Goal: Consume media (video, audio): Consume media (video, audio)

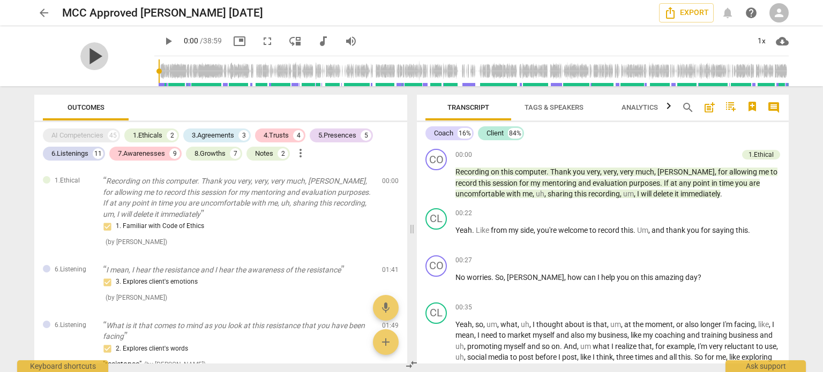
click at [93, 62] on span "play_arrow" at bounding box center [94, 56] width 28 height 28
click at [83, 57] on span "pause" at bounding box center [94, 56] width 28 height 28
click at [162, 41] on span "play_arrow" at bounding box center [168, 41] width 13 height 13
click at [124, 73] on div "pause" at bounding box center [94, 56] width 120 height 60
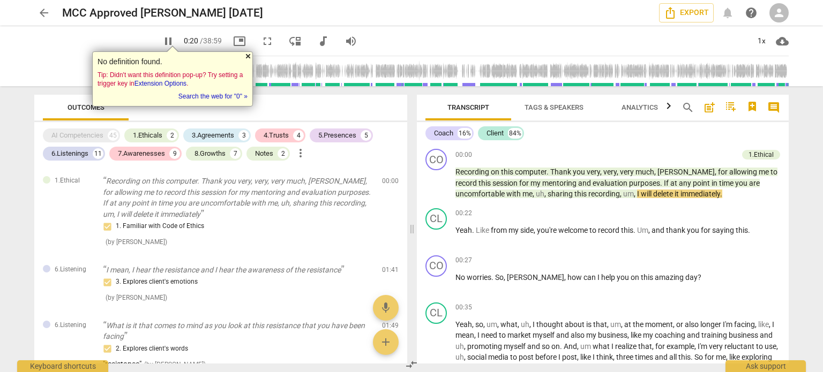
click at [247, 55] on div at bounding box center [248, 56] width 9 height 9
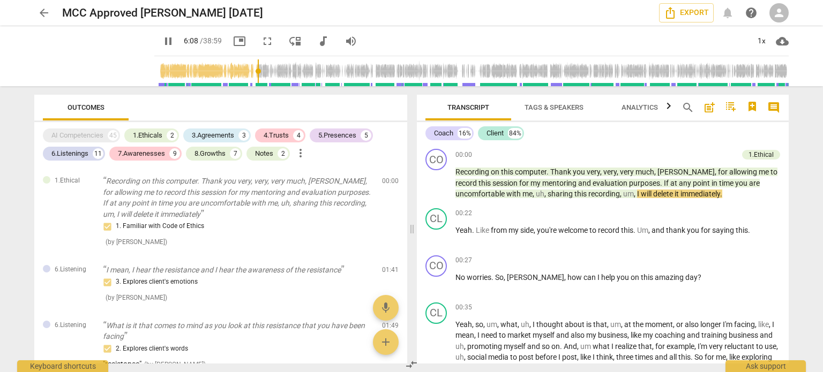
click at [247, 57] on input "range" at bounding box center [474, 71] width 630 height 34
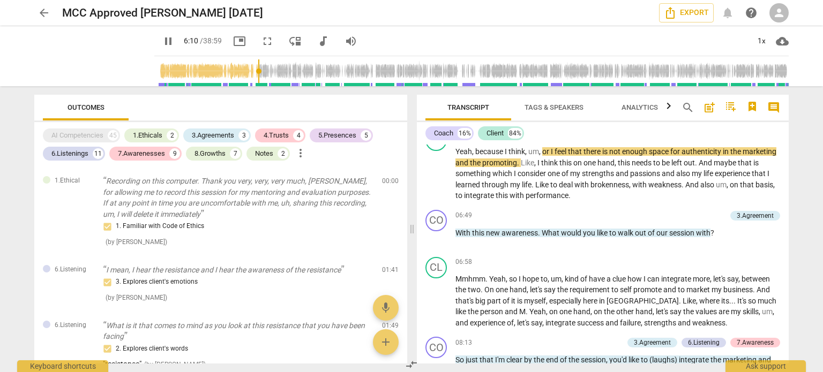
click at [159, 85] on input "range" at bounding box center [474, 71] width 630 height 34
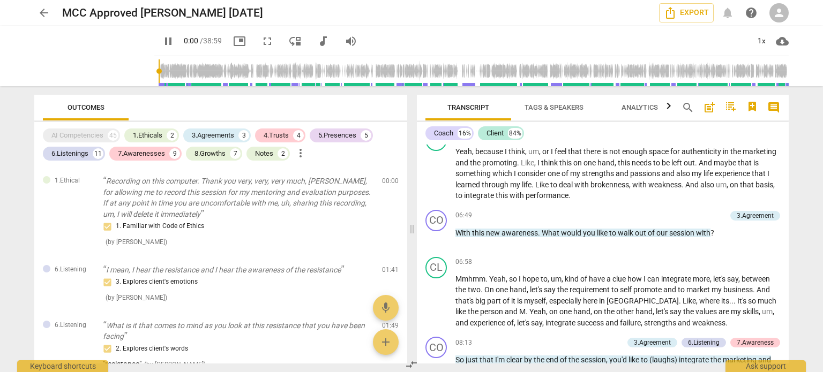
drag, startPoint x: 148, startPoint y: 85, endPoint x: 140, endPoint y: 85, distance: 8.0
click at [159, 85] on input "range" at bounding box center [474, 71] width 630 height 34
click at [233, 43] on span "picture_in_picture" at bounding box center [239, 41] width 13 height 13
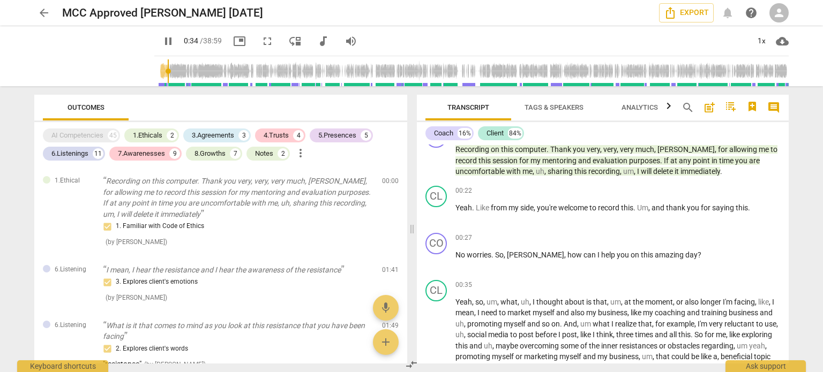
click at [162, 35] on span "pause" at bounding box center [168, 41] width 13 height 13
click at [162, 44] on span "play_arrow" at bounding box center [168, 41] width 13 height 13
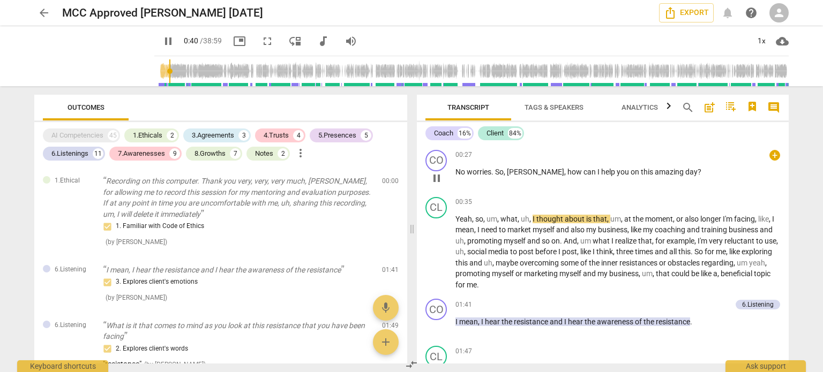
scroll to position [130, 0]
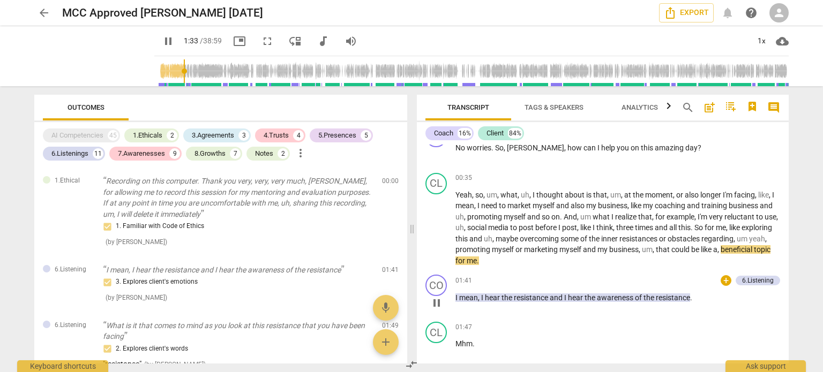
type input "93"
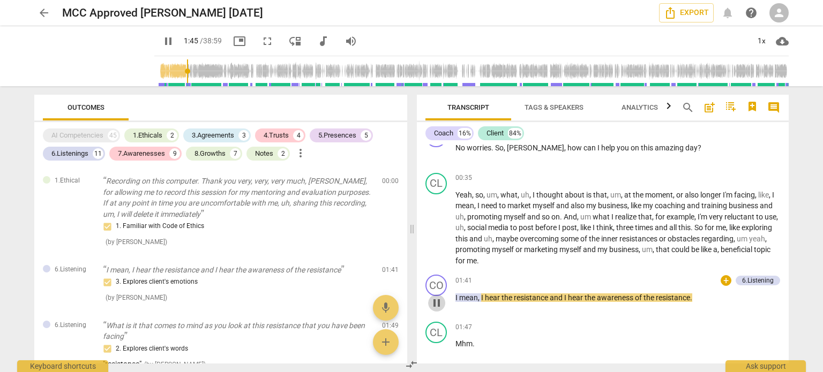
click at [437, 307] on span "pause" at bounding box center [436, 303] width 13 height 13
click at [438, 305] on span "play_arrow" at bounding box center [436, 303] width 13 height 13
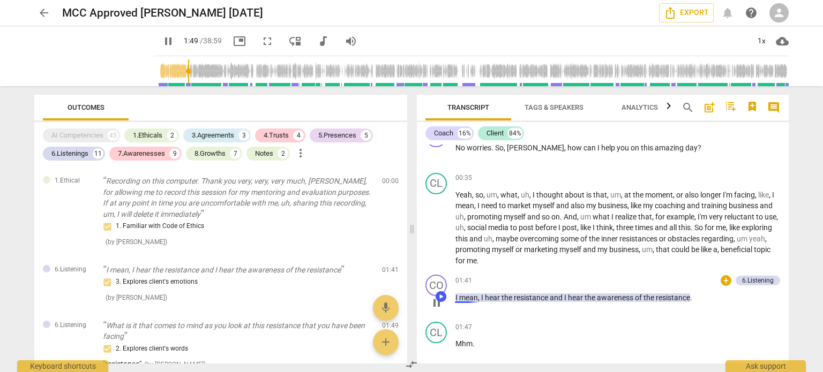
click at [456, 298] on span "I" at bounding box center [458, 298] width 4 height 9
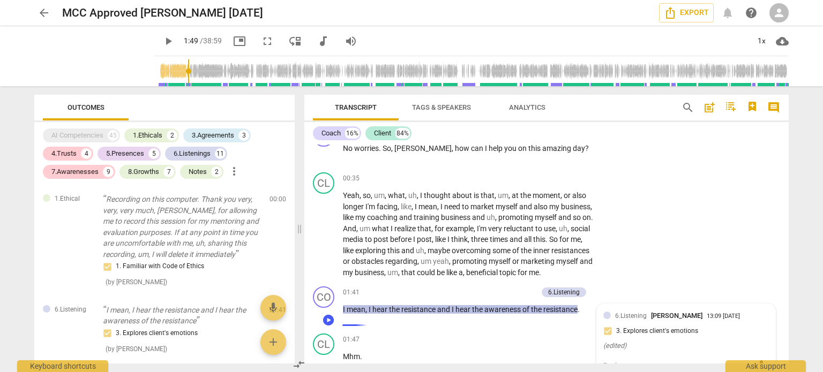
click at [328, 321] on icon "Speechify Inline player Play button" at bounding box center [329, 320] width 4 height 4
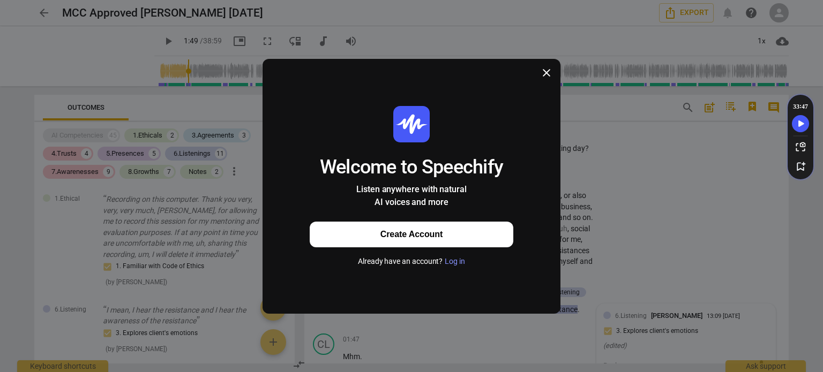
click at [555, 74] on div at bounding box center [547, 74] width 28 height 30
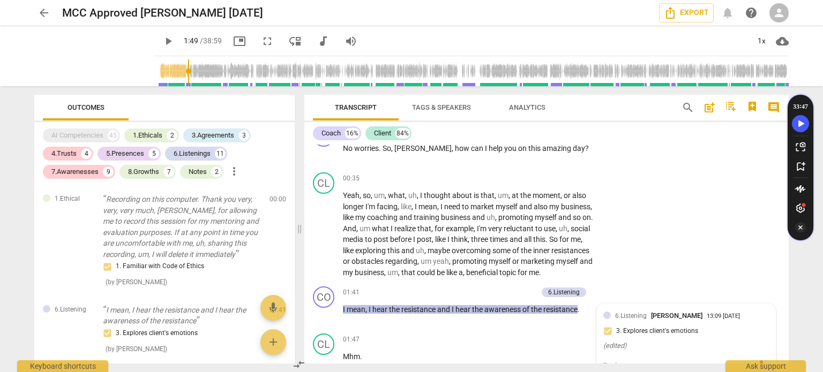
click at [801, 226] on icon "Turn Off Speechify button" at bounding box center [800, 228] width 4 height 4
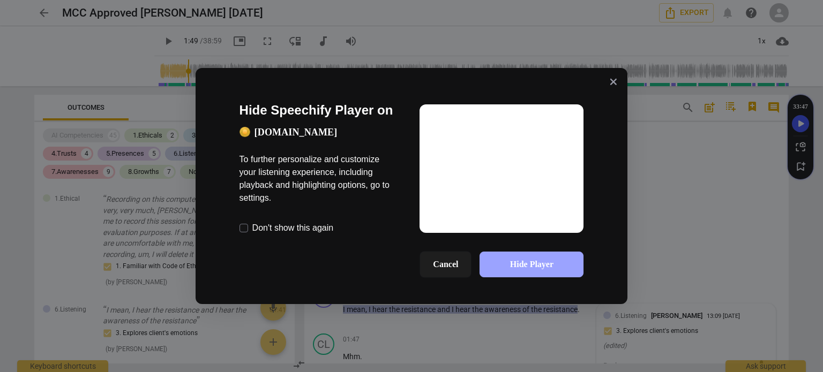
click at [499, 266] on button "Hide Player" at bounding box center [532, 265] width 104 height 26
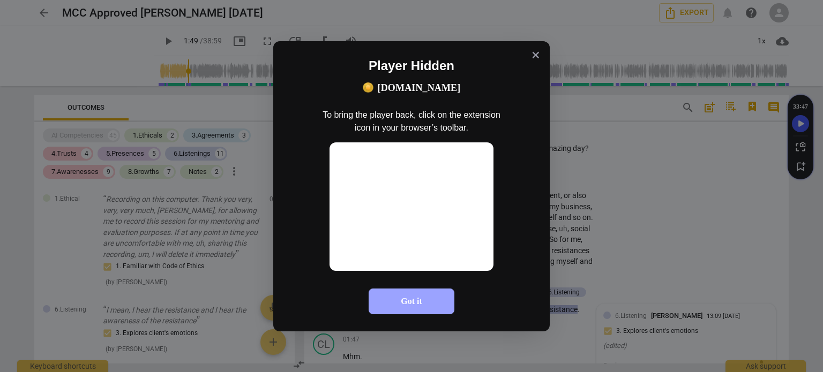
click at [418, 302] on button "Got it" at bounding box center [412, 302] width 86 height 26
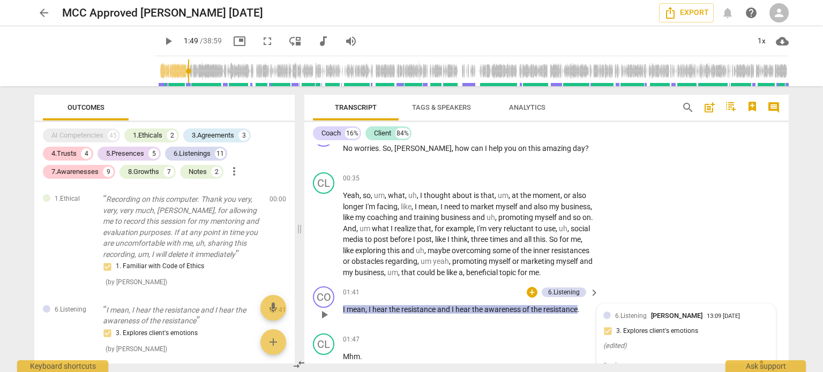
click at [322, 322] on span "play_arrow" at bounding box center [324, 315] width 13 height 13
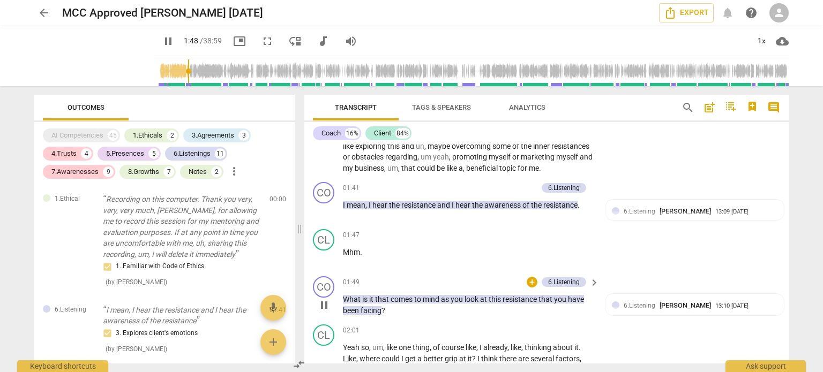
scroll to position [249, 0]
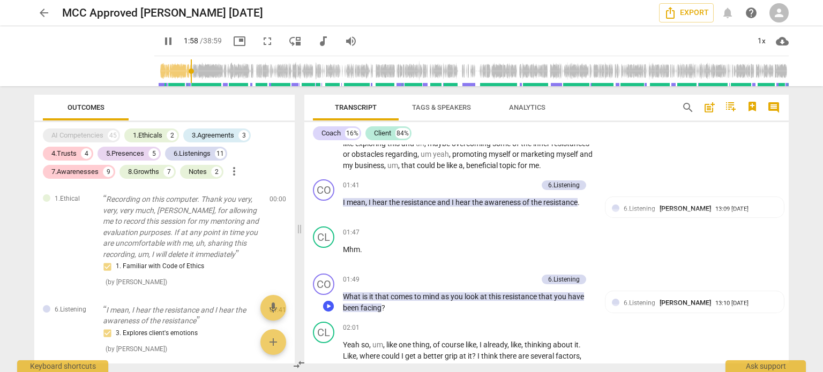
click at [322, 311] on button "Speechify Inline player play button" at bounding box center [328, 308] width 15 height 15
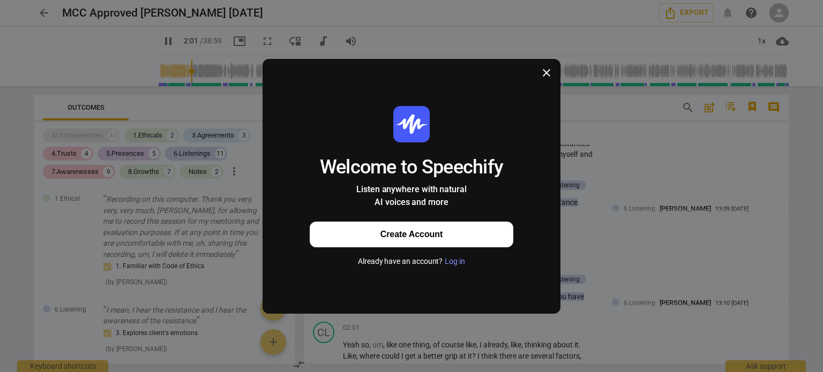
click at [547, 74] on icon at bounding box center [546, 73] width 11 height 11
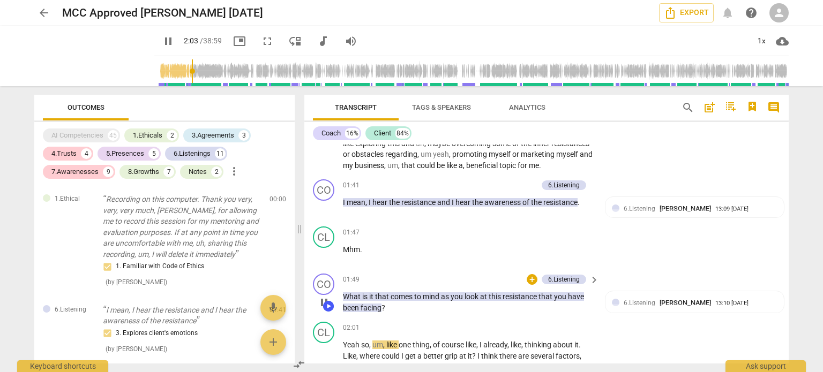
click at [328, 309] on span "pause" at bounding box center [324, 302] width 13 height 13
type input "123"
drag, startPoint x: 701, startPoint y: 311, endPoint x: 659, endPoint y: 311, distance: 42.3
click at [660, 307] on span "[PERSON_NAME]" at bounding box center [685, 303] width 51 height 8
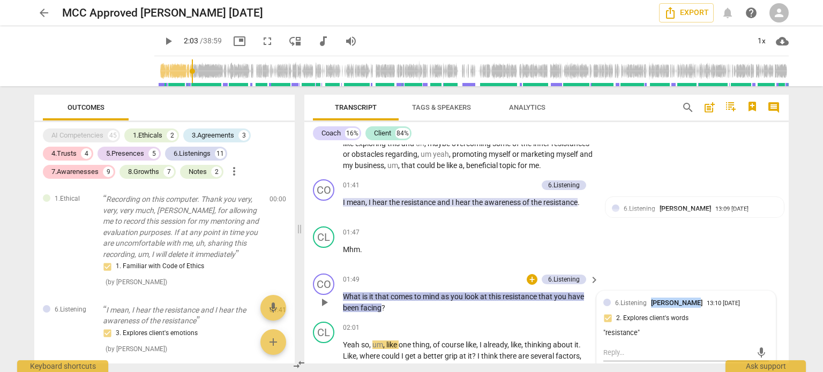
copy span "[PERSON_NAME]"
